Goal: Information Seeking & Learning: Learn about a topic

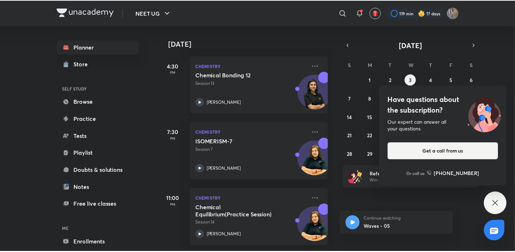
scroll to position [144, 0]
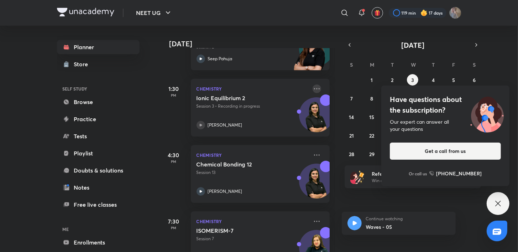
click at [313, 89] on icon at bounding box center [317, 88] width 9 height 9
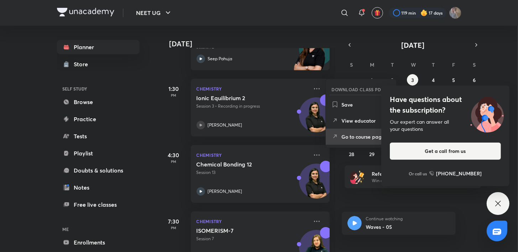
click at [348, 139] on p "Go to course page" at bounding box center [366, 136] width 49 height 7
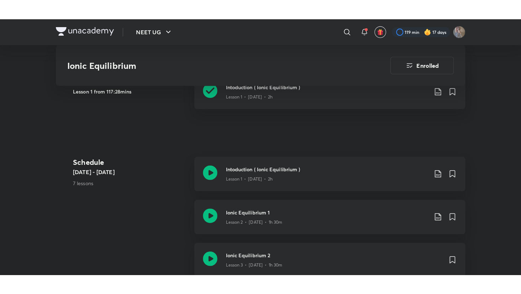
scroll to position [292, 0]
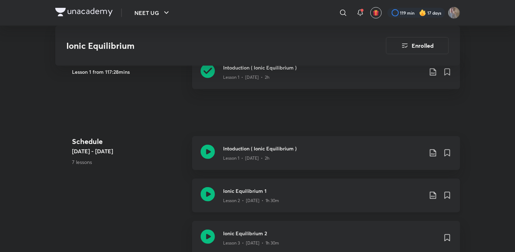
click at [218, 192] on div "Ionic Equilibrium 1 Lesson 2 • [DATE] • 1h 30m" at bounding box center [326, 195] width 268 height 34
